Goal: Task Accomplishment & Management: Use online tool/utility

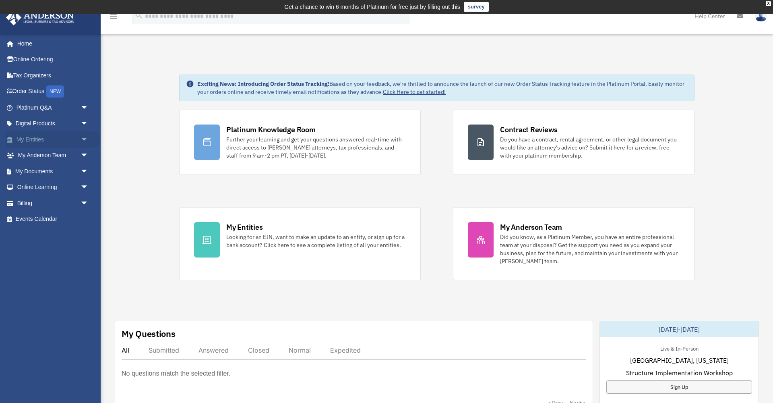
click at [81, 137] on span "arrow_drop_down" at bounding box center [89, 139] width 16 height 17
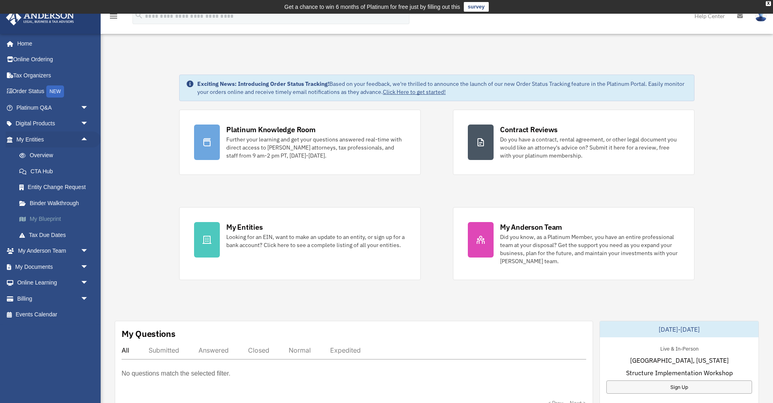
click at [51, 215] on link "My Blueprint" at bounding box center [55, 219] width 89 height 16
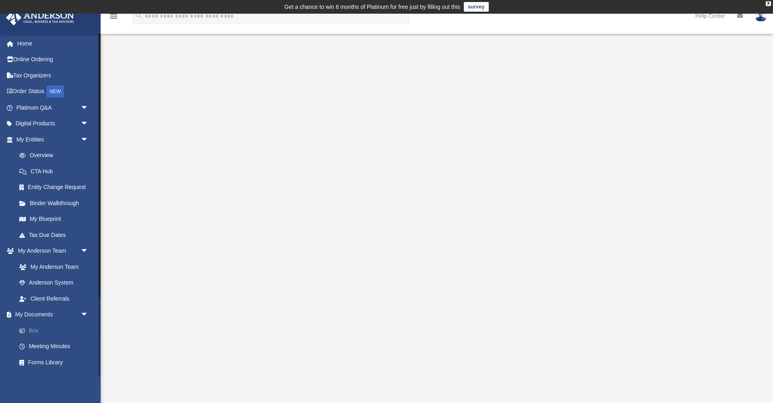
click at [34, 327] on link "Box" at bounding box center [55, 330] width 89 height 16
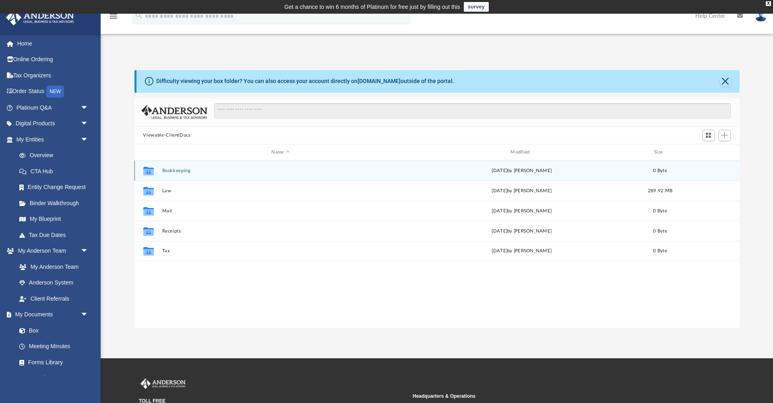
scroll to position [0, 0]
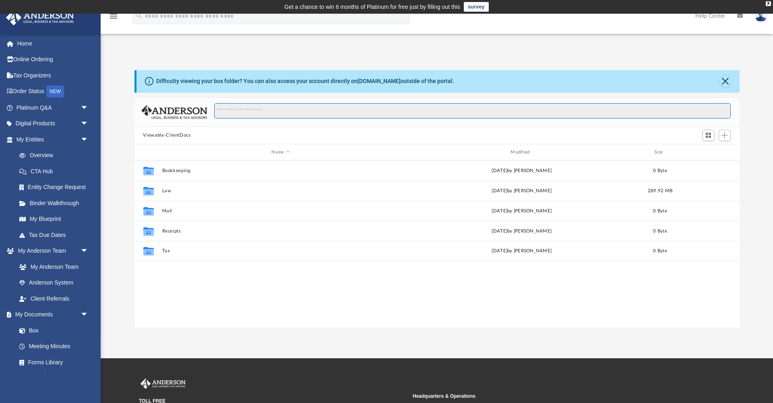
click at [438, 110] on input "Search files and folders" at bounding box center [472, 110] width 516 height 15
click at [724, 137] on span "Add" at bounding box center [724, 135] width 7 height 7
click at [711, 150] on li "Upload" at bounding box center [714, 151] width 26 height 8
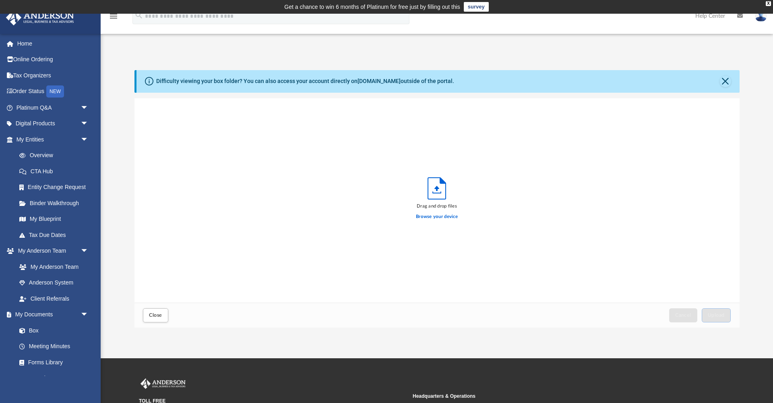
scroll to position [204, 605]
click at [434, 216] on label "Browse your device" at bounding box center [437, 216] width 42 height 7
click at [0, 0] on input "Browse your device" at bounding box center [0, 0] width 0 height 0
click at [713, 316] on span "Upload" at bounding box center [716, 315] width 17 height 5
click at [157, 317] on span "Close" at bounding box center [155, 315] width 13 height 5
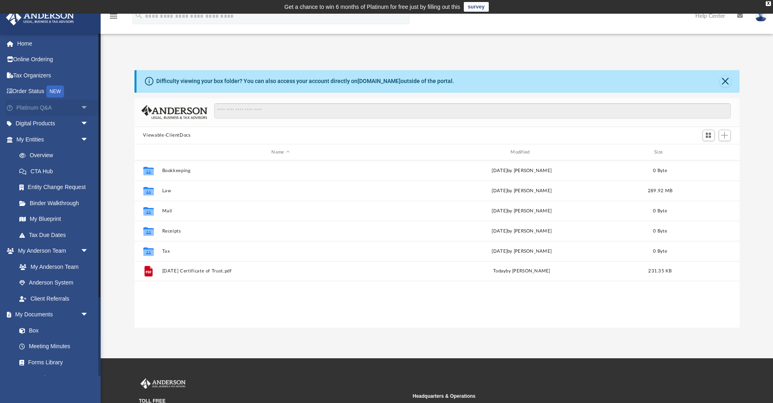
click at [87, 107] on span "arrow_drop_down" at bounding box center [89, 107] width 16 height 17
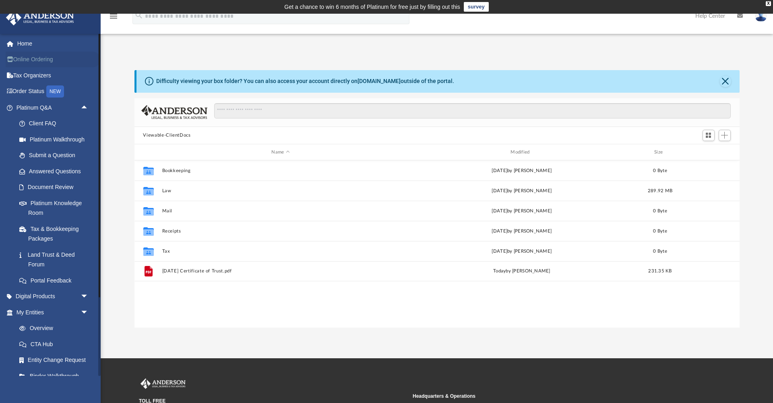
click at [39, 60] on link "Online Ordering" at bounding box center [53, 60] width 95 height 16
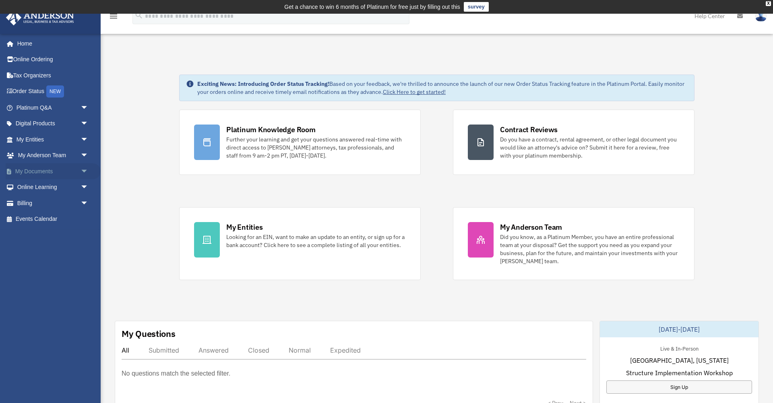
click at [83, 169] on span "arrow_drop_down" at bounding box center [89, 171] width 16 height 17
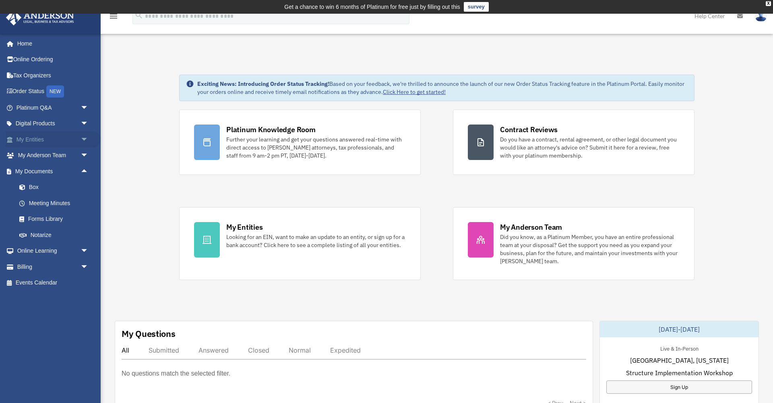
click at [82, 136] on span "arrow_drop_down" at bounding box center [89, 139] width 16 height 17
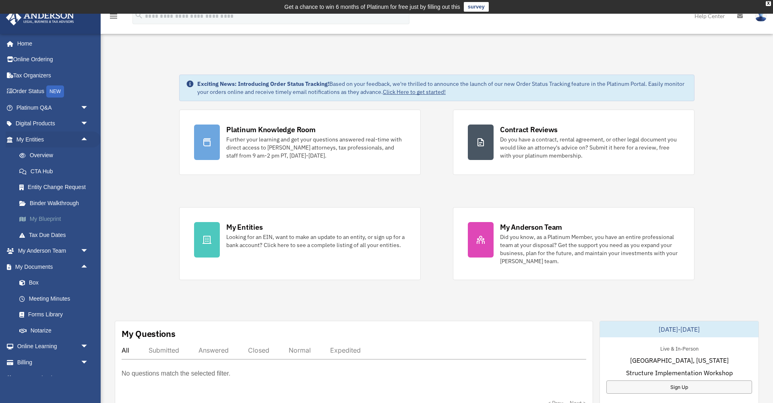
click at [57, 216] on link "My Blueprint" at bounding box center [55, 219] width 89 height 16
